Goal: Find contact information: Find contact information

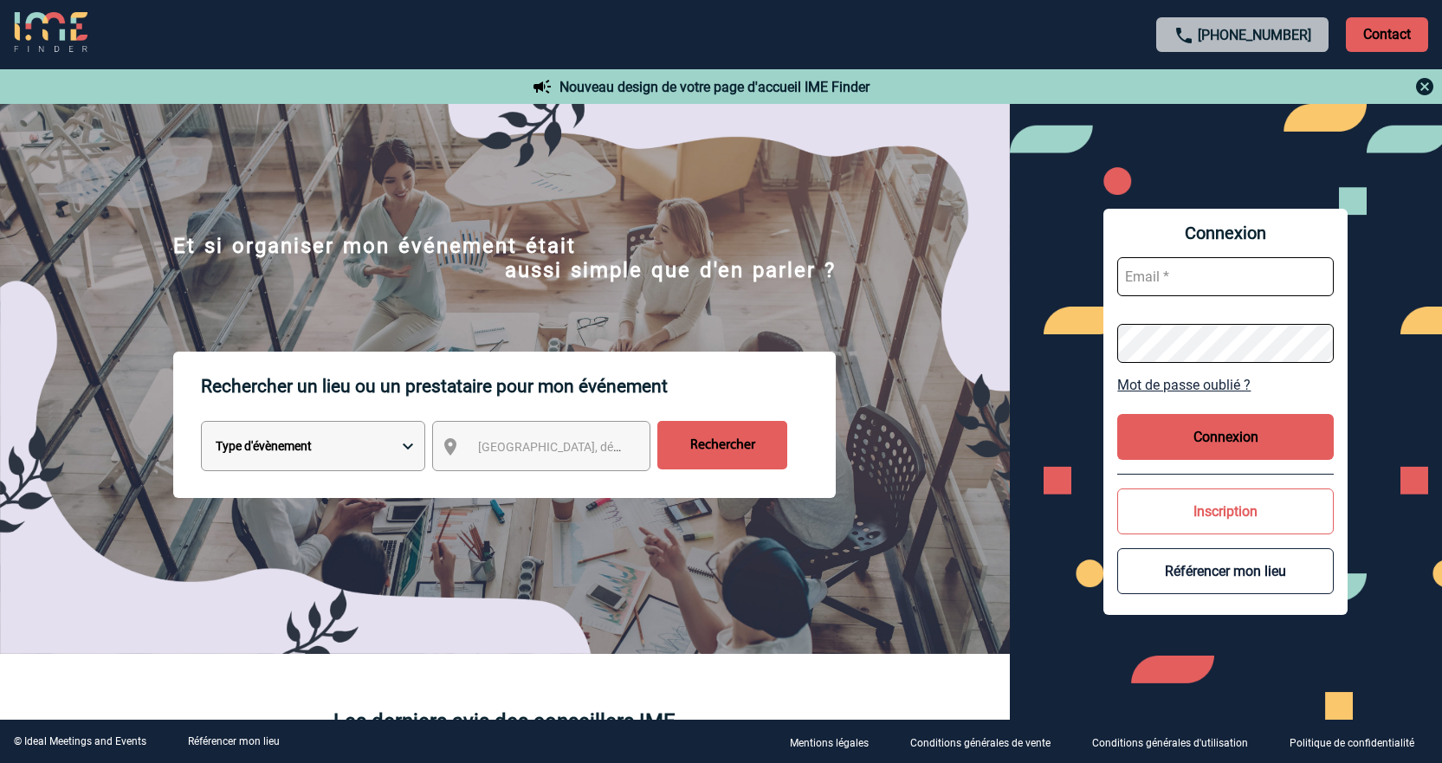
type input "cleborgne@ime-groupe.com"
click at [1202, 426] on button "Connexion" at bounding box center [1225, 437] width 217 height 46
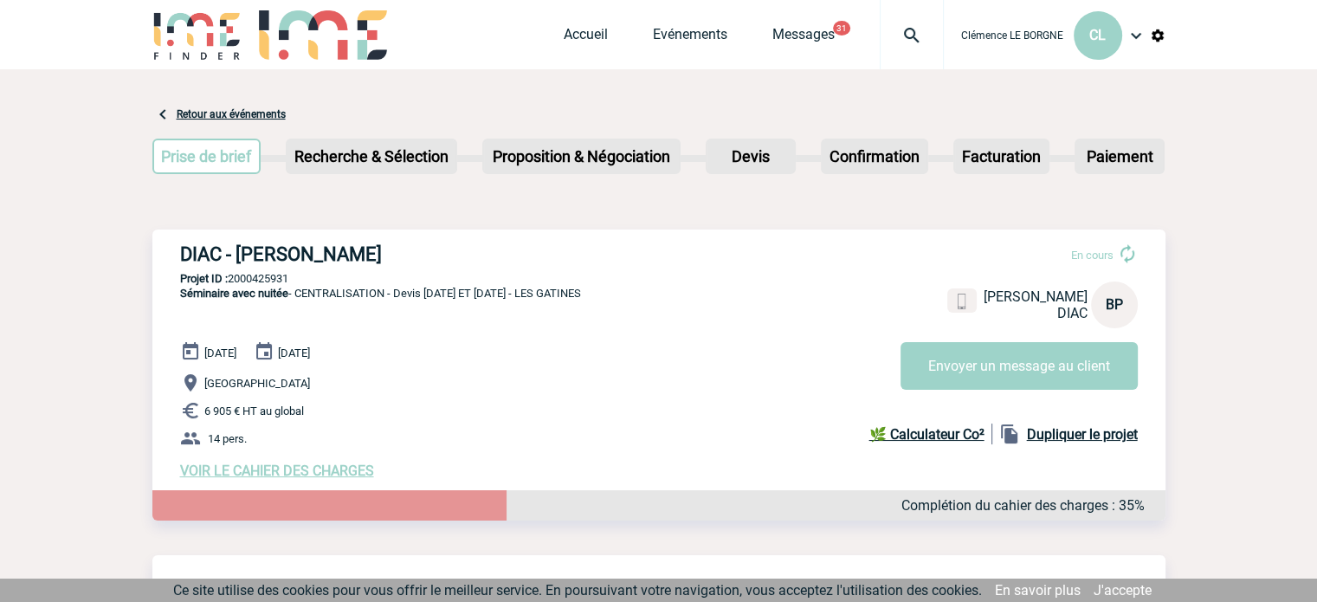
drag, startPoint x: 204, startPoint y: 250, endPoint x: 430, endPoint y: 246, distance: 226.1
click at [430, 246] on div "DIAC - [PERSON_NAME] En cours [PERSON_NAME] DIAC BP Envoyer un message au clien…" at bounding box center [658, 360] width 1013 height 263
copy h3 "DIAC - [PERSON_NAME]"
drag, startPoint x: 310, startPoint y: 278, endPoint x: 232, endPoint y: 286, distance: 78.3
click at [232, 286] on div "DIAC - [PERSON_NAME] En cours [PERSON_NAME] DIAC BP Envoyer un message au clien…" at bounding box center [658, 360] width 1013 height 263
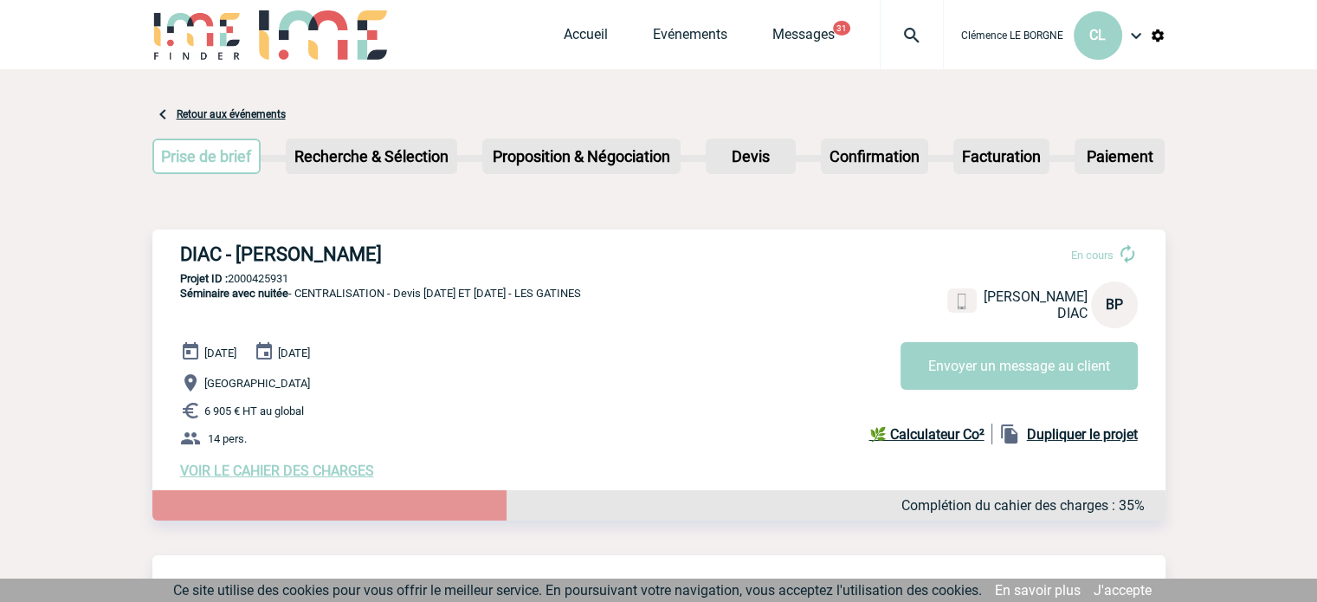
copy p "2000425931"
